Goal: Information Seeking & Learning: Learn about a topic

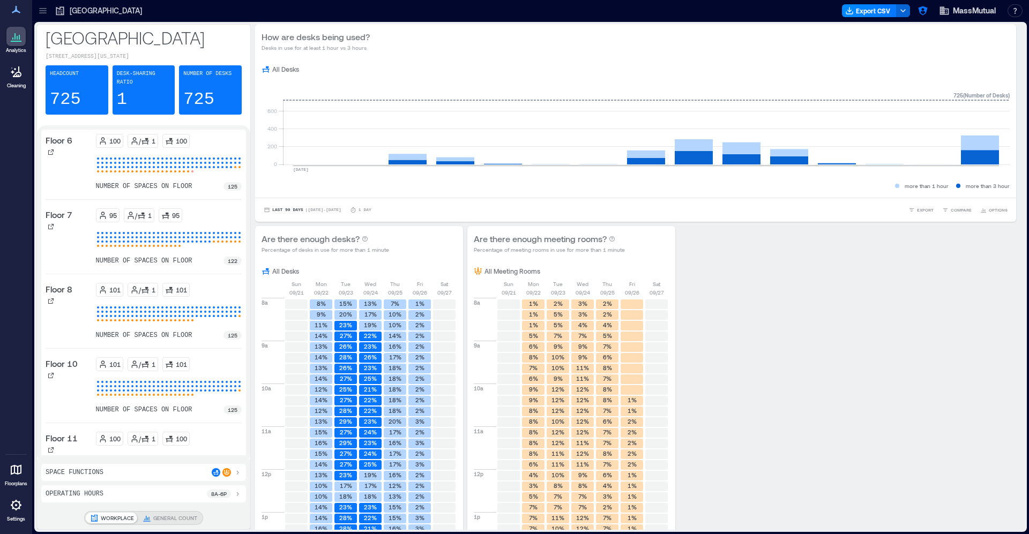
click at [51, 13] on div "[GEOGRAPHIC_DATA]" at bounding box center [98, 10] width 94 height 17
drag, startPoint x: 50, startPoint y: 13, endPoint x: 41, endPoint y: 26, distance: 15.0
click at [49, 13] on div at bounding box center [42, 10] width 17 height 17
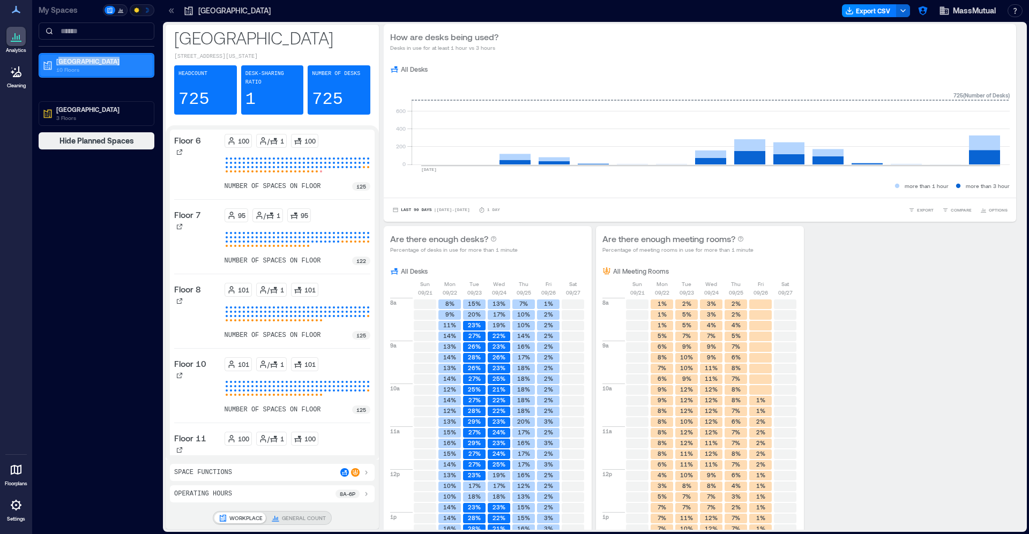
click at [57, 66] on div "Boston 10 Floors" at bounding box center [101, 65] width 90 height 17
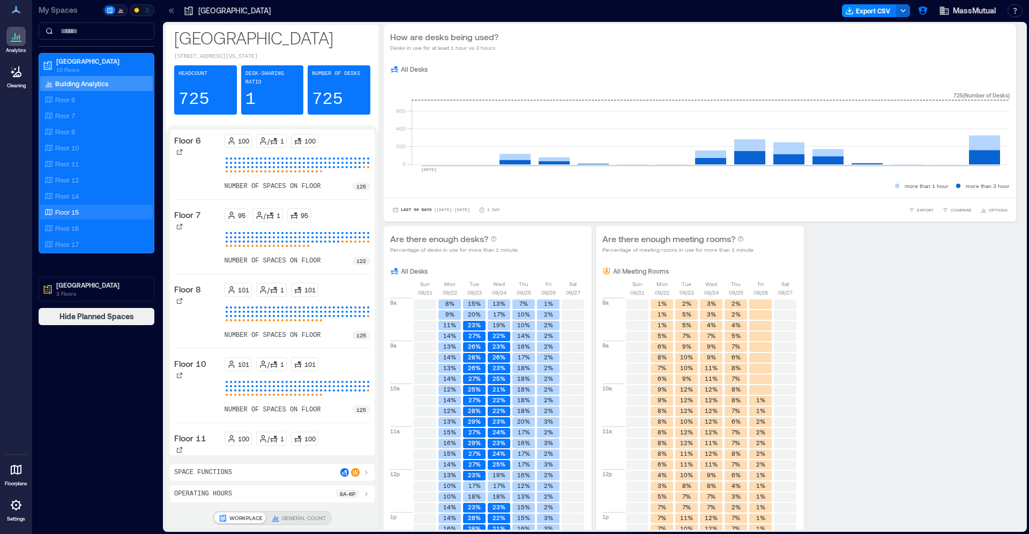
click at [79, 211] on div "Floor 15" at bounding box center [94, 212] width 104 height 11
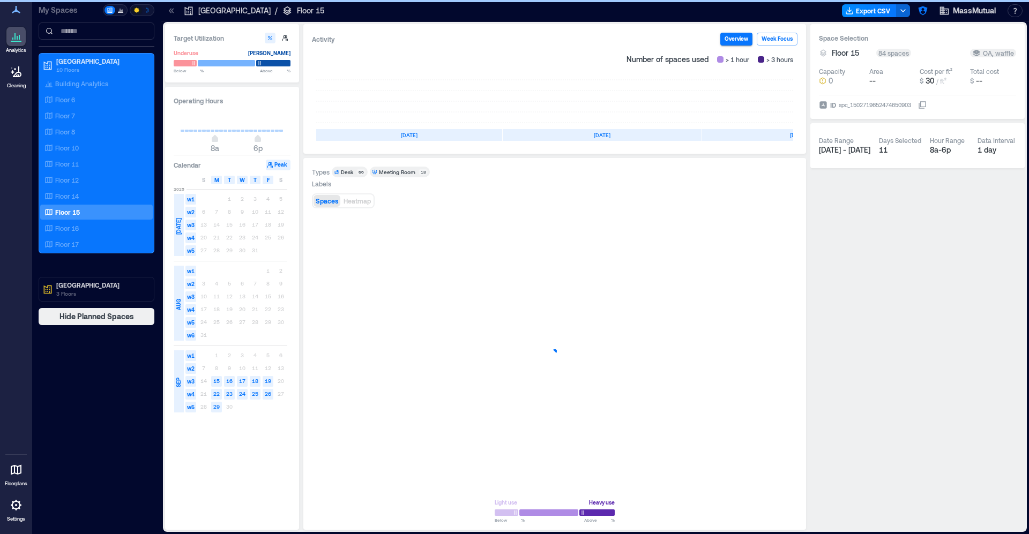
scroll to position [0, 102]
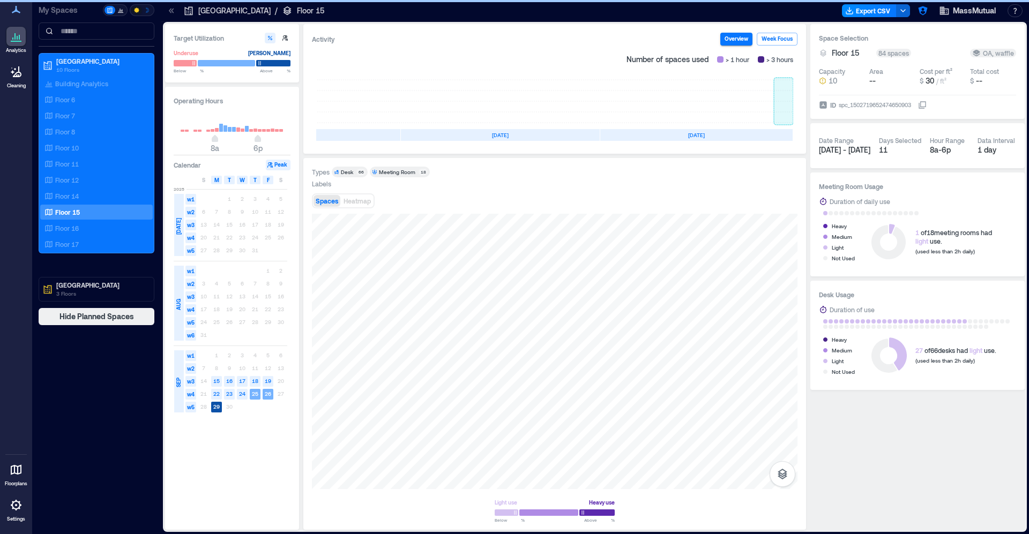
click at [781, 102] on rect at bounding box center [783, 101] width 19 height 43
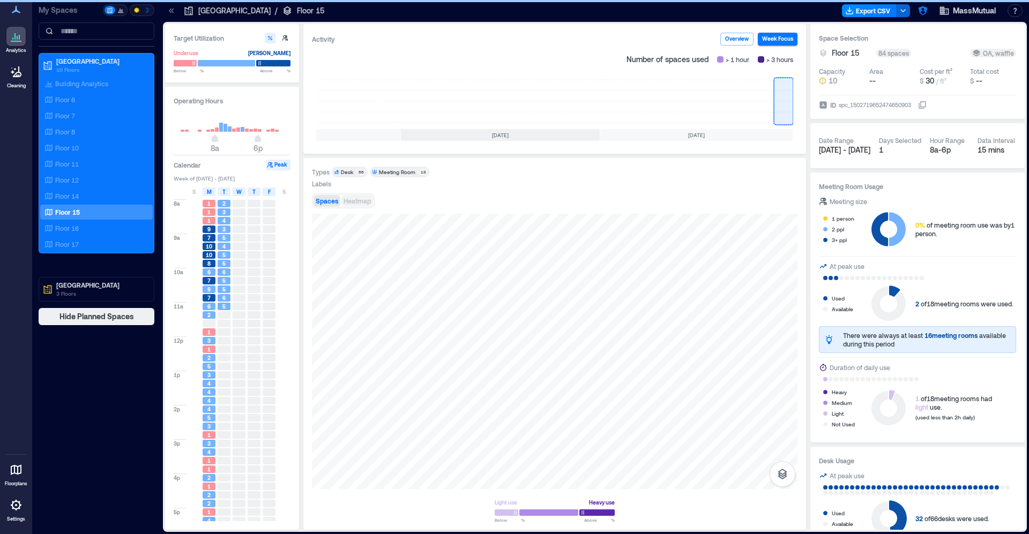
click at [363, 199] on span "Heatmap" at bounding box center [357, 201] width 27 height 8
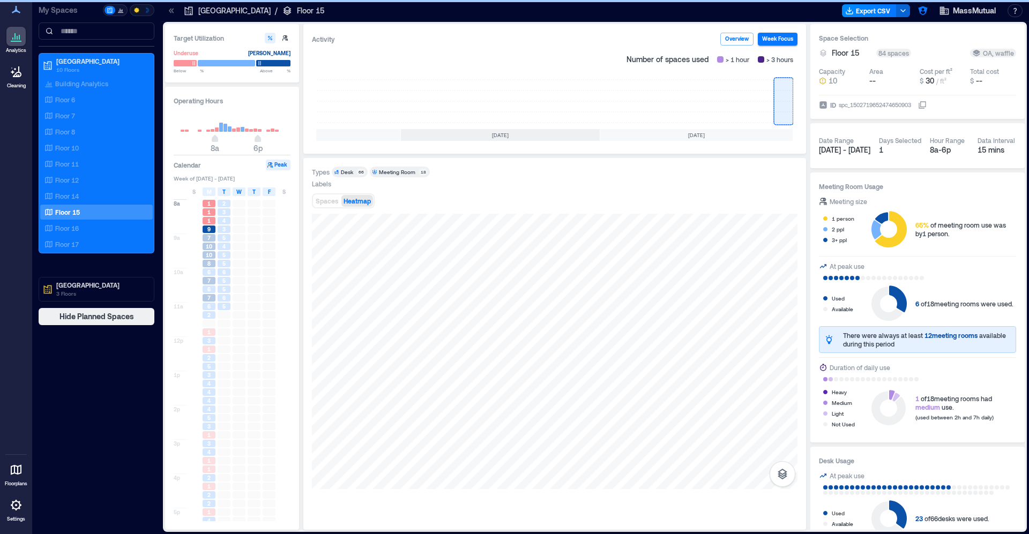
scroll to position [3, 0]
click at [205, 394] on div "4" at bounding box center [209, 398] width 15 height 9
click at [207, 412] on div "5" at bounding box center [209, 415] width 15 height 9
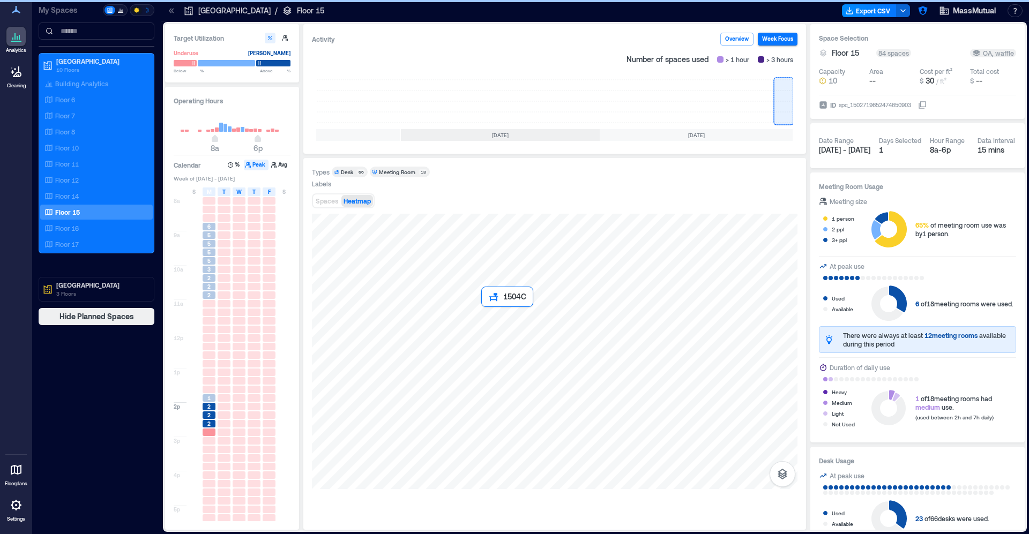
click at [511, 351] on div at bounding box center [555, 351] width 486 height 275
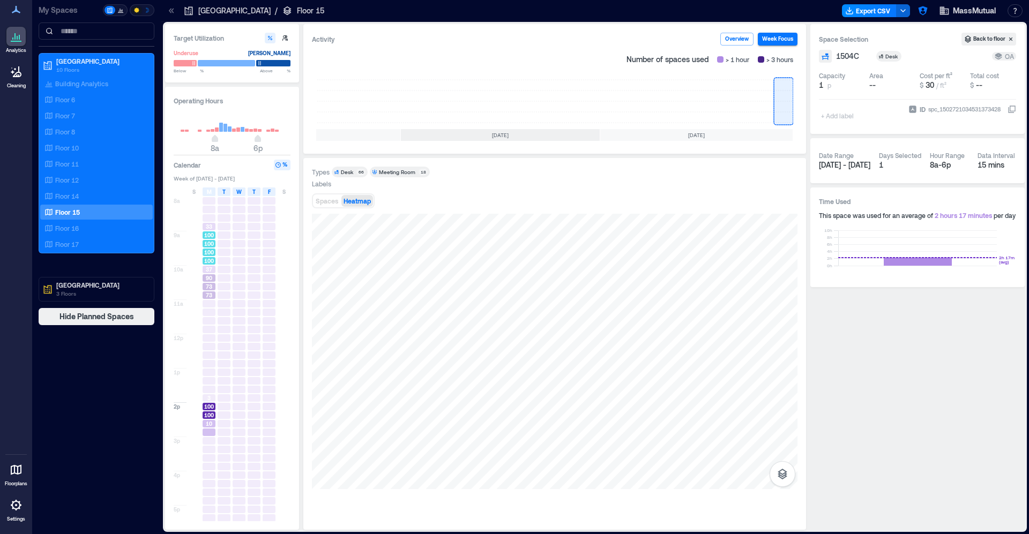
click at [210, 257] on div "100" at bounding box center [209, 252] width 15 height 9
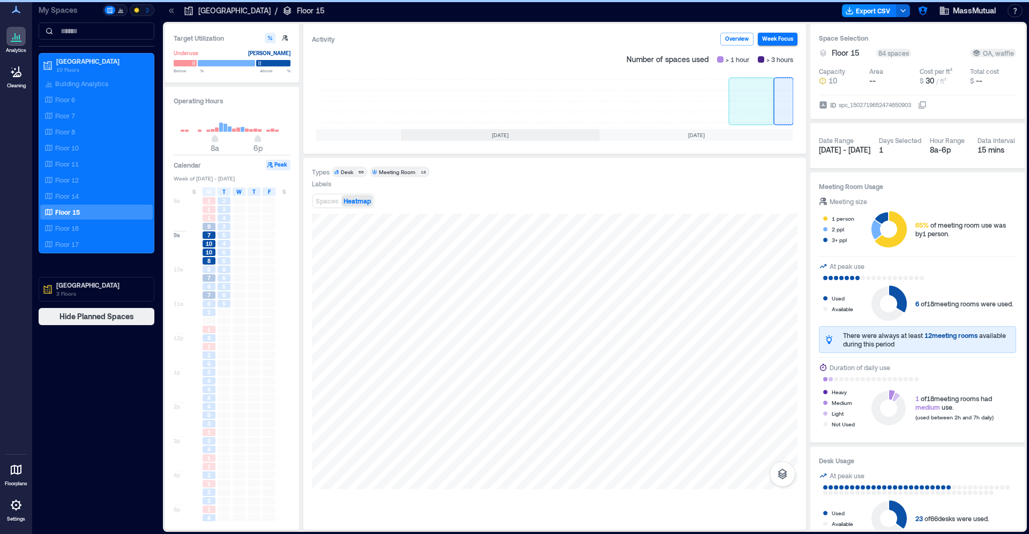
click at [745, 110] on rect at bounding box center [751, 101] width 45 height 43
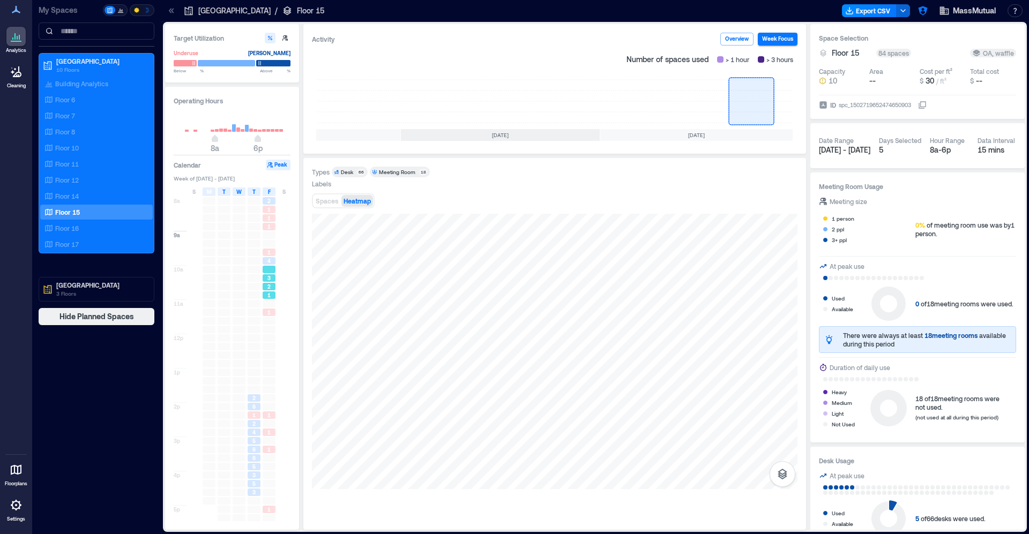
click at [267, 277] on span "3" at bounding box center [268, 278] width 3 height 8
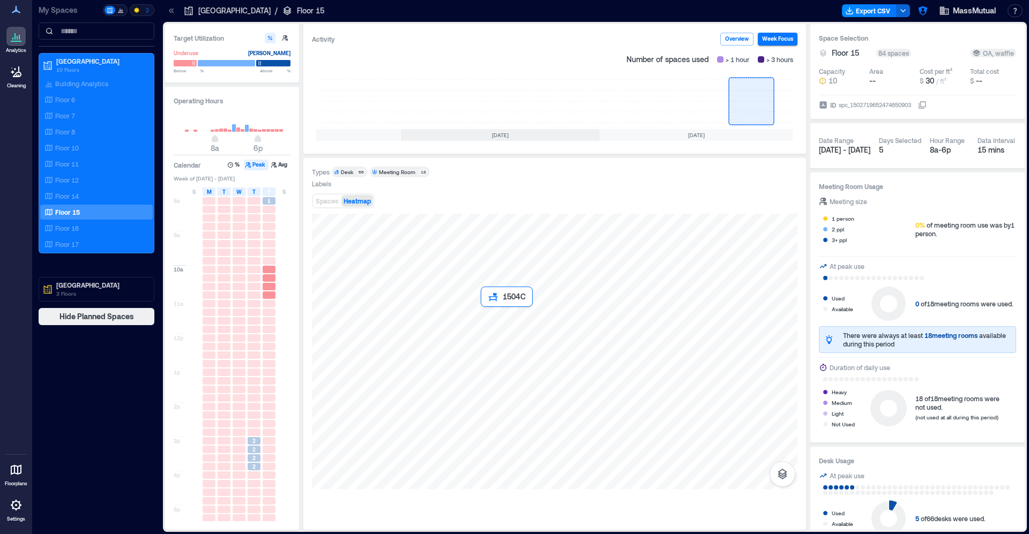
click at [519, 343] on div at bounding box center [555, 351] width 486 height 275
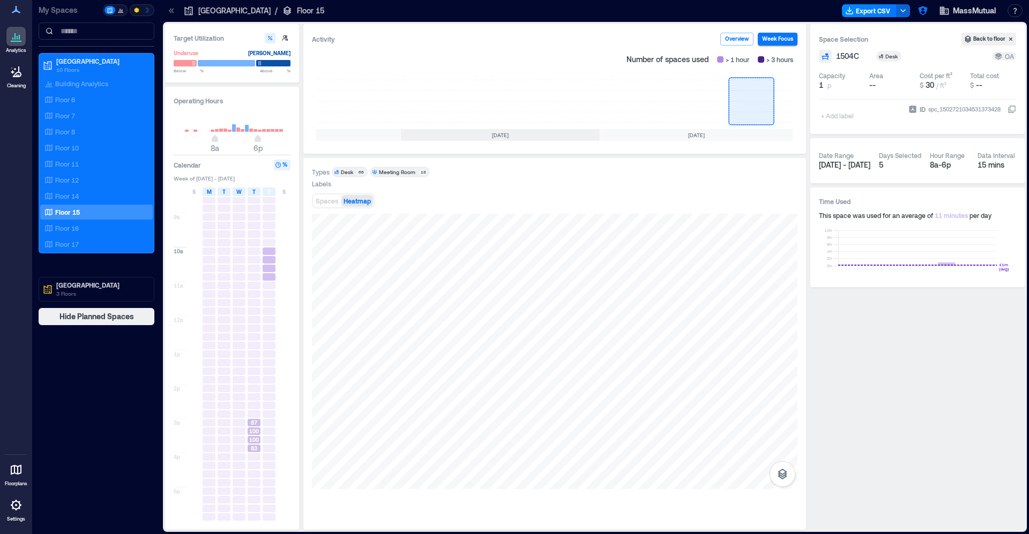
scroll to position [21, 0]
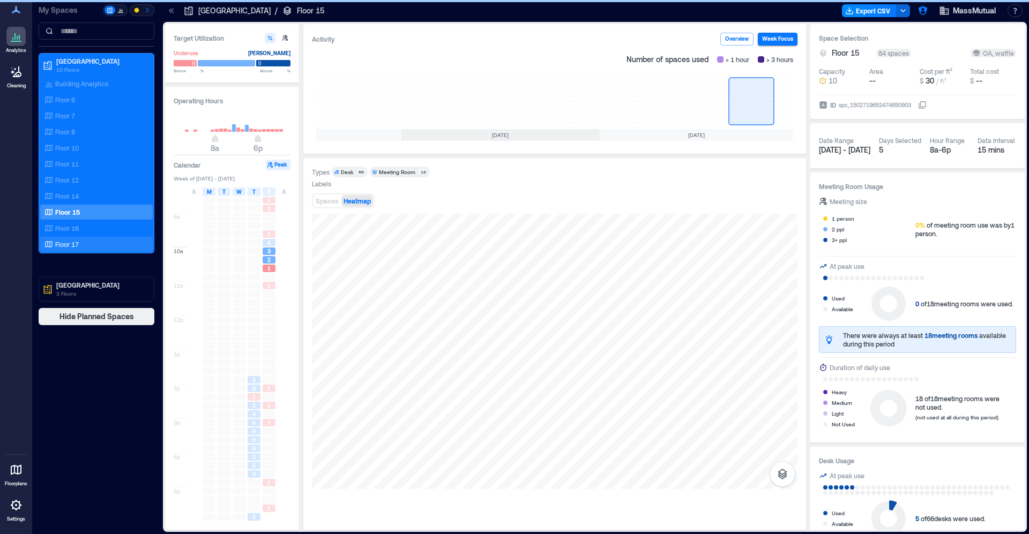
click at [87, 238] on div "Floor 17" at bounding box center [96, 244] width 113 height 15
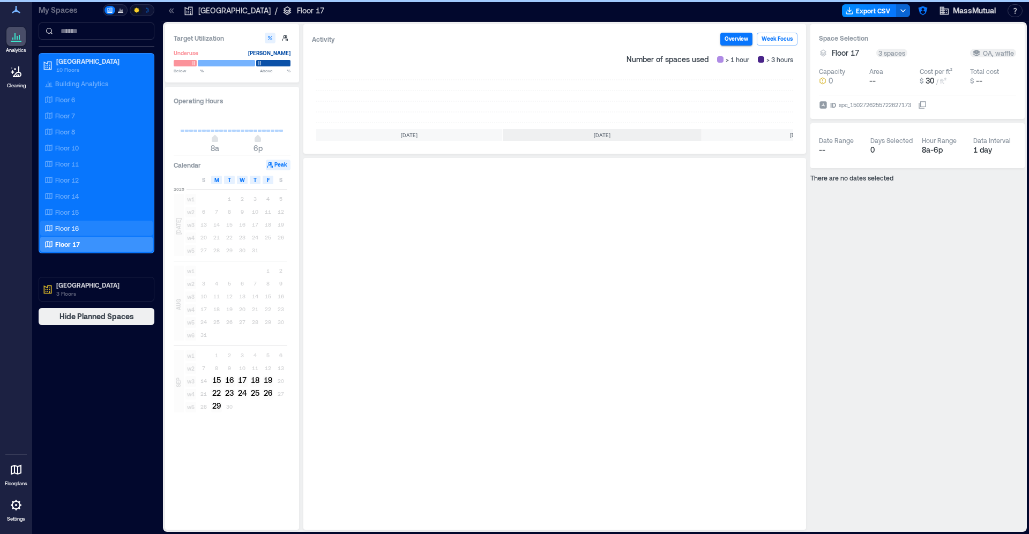
scroll to position [0, 102]
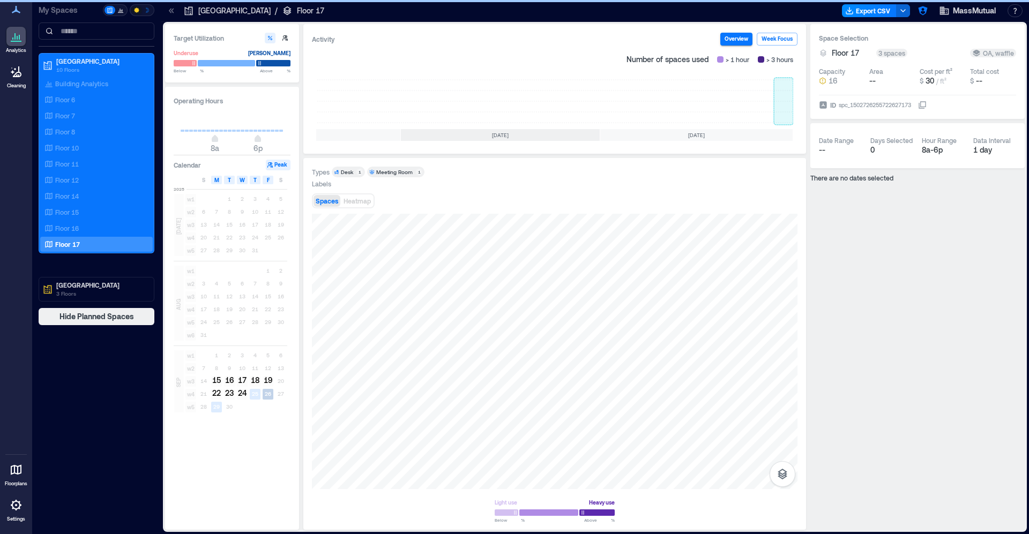
click at [782, 100] on rect at bounding box center [783, 101] width 19 height 43
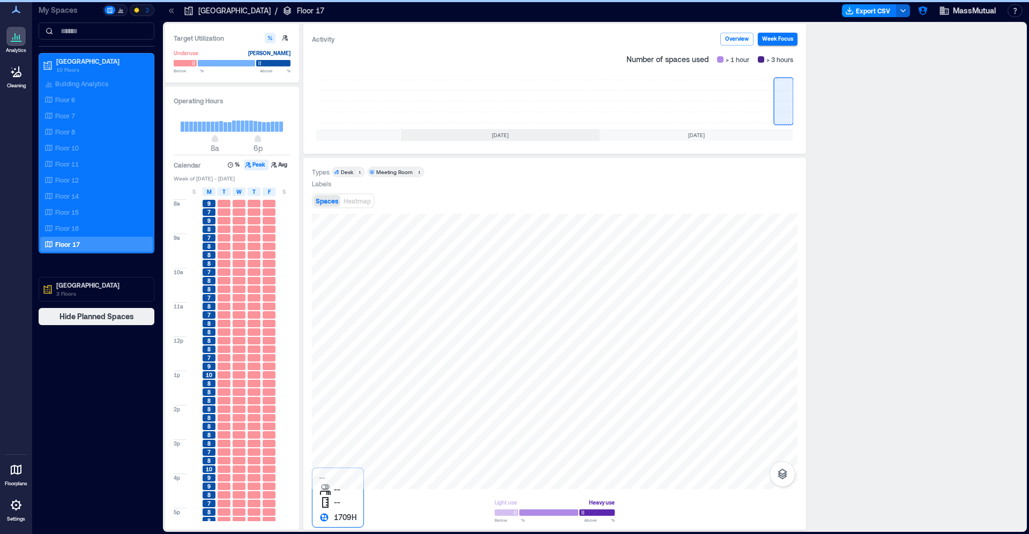
click at [587, 423] on div at bounding box center [555, 351] width 486 height 275
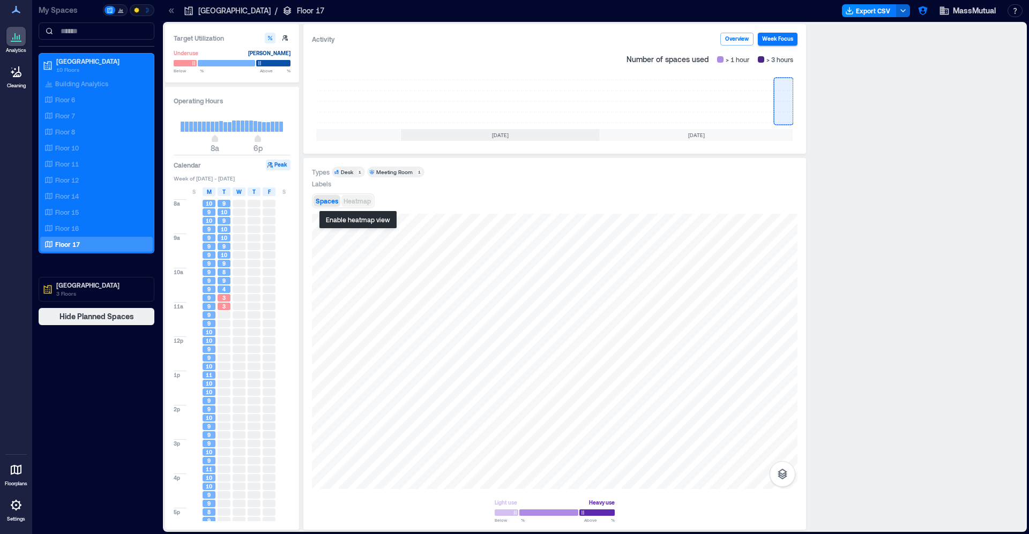
click at [357, 197] on span "Heatmap" at bounding box center [357, 201] width 27 height 8
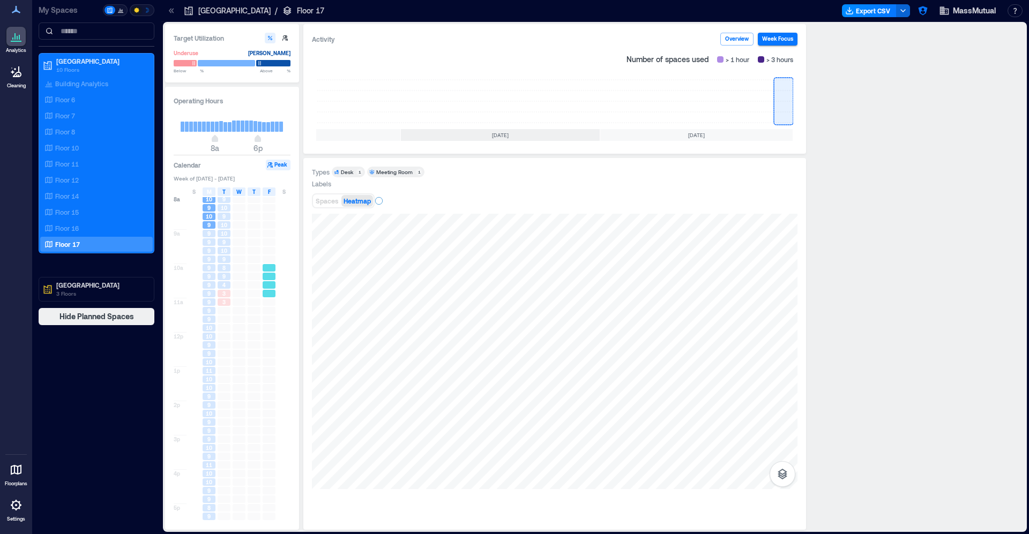
scroll to position [5, 0]
click at [214, 334] on div "10" at bounding box center [209, 336] width 13 height 8
click at [207, 393] on span "9" at bounding box center [208, 396] width 3 height 8
